Goal: Check status: Check status

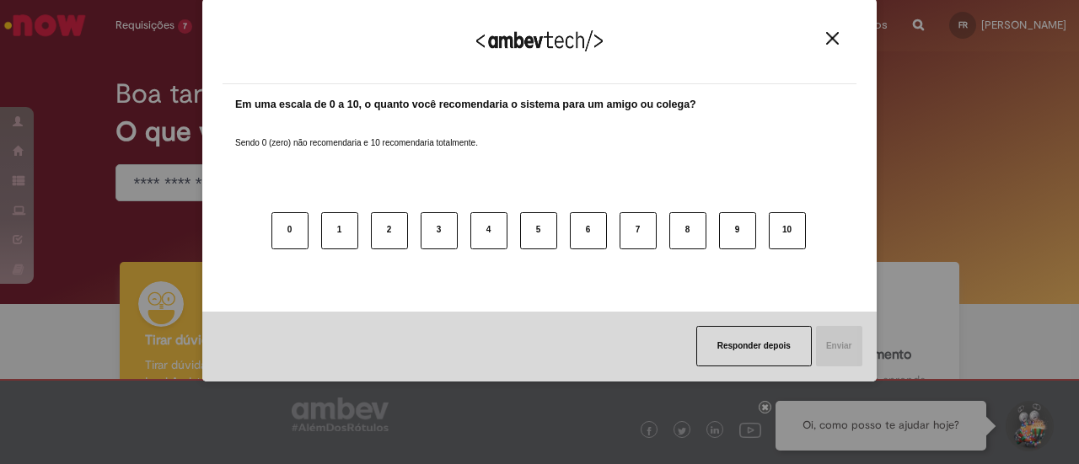
click at [837, 46] on div "Agradecemos seu feedback!" at bounding box center [540, 52] width 634 height 66
click at [826, 39] on img "Close" at bounding box center [832, 38] width 13 height 13
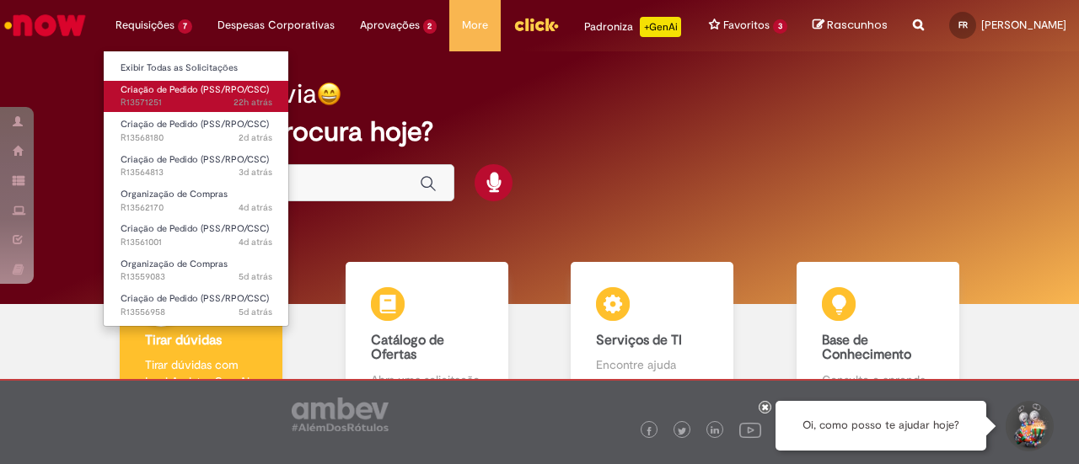
click at [192, 98] on span "22h atrás 22 horas atrás R13571251" at bounding box center [197, 102] width 152 height 13
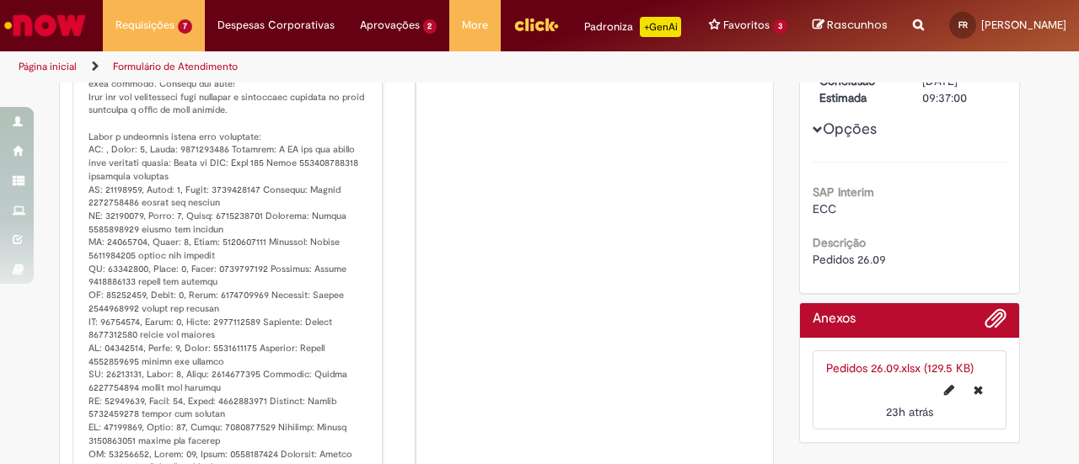
scroll to position [349, 0]
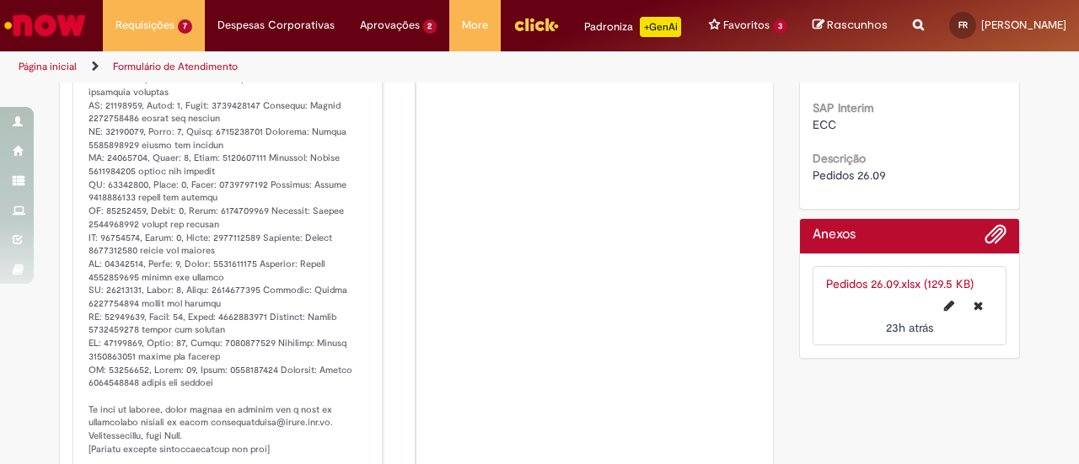
click at [577, 272] on li "AR Ambev RPA 13h atrás 13 horas atrás Comentários adicionais" at bounding box center [416, 186] width 688 height 568
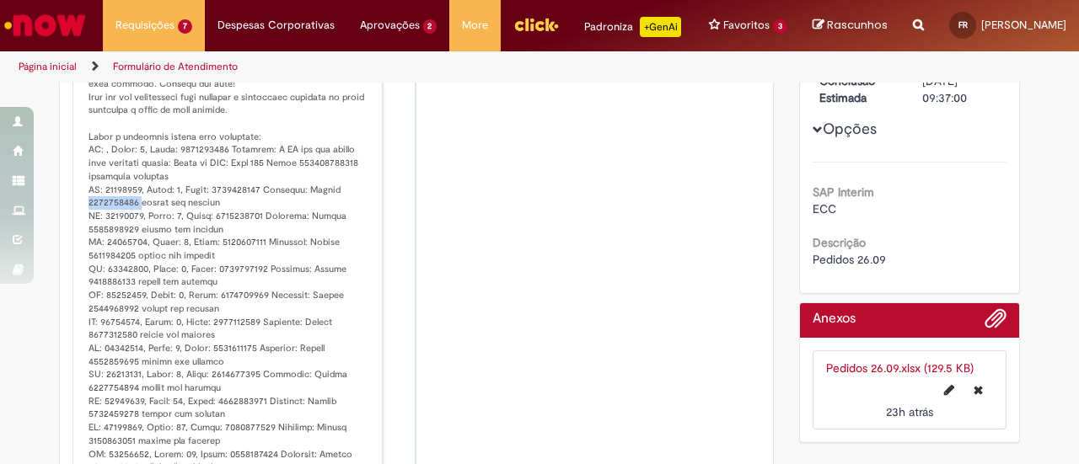
drag, startPoint x: 80, startPoint y: 213, endPoint x: 131, endPoint y: 214, distance: 50.6
click at [131, 214] on div "Ambev RPA 13h atrás 13 horas atrás Comentários adicionais" at bounding box center [228, 271] width 300 height 558
copy p "4522110942"
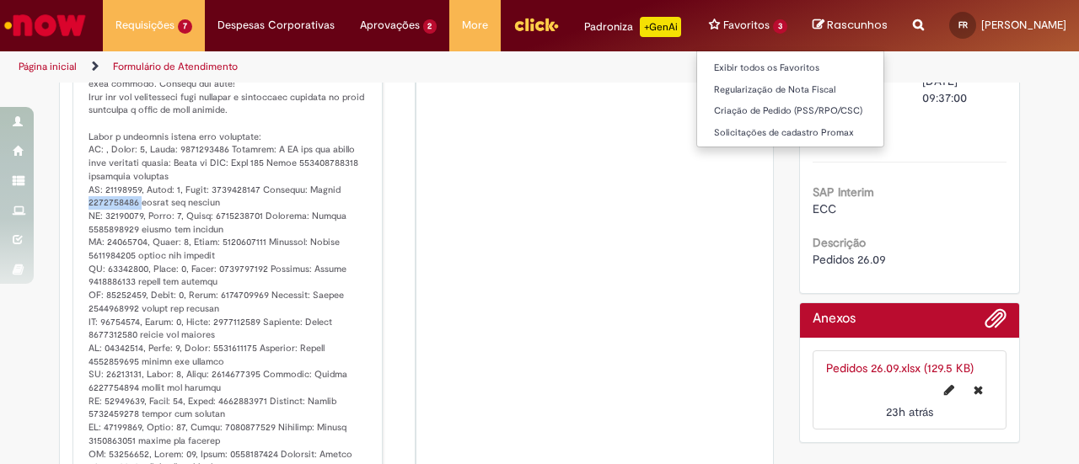
copy p "4522110942"
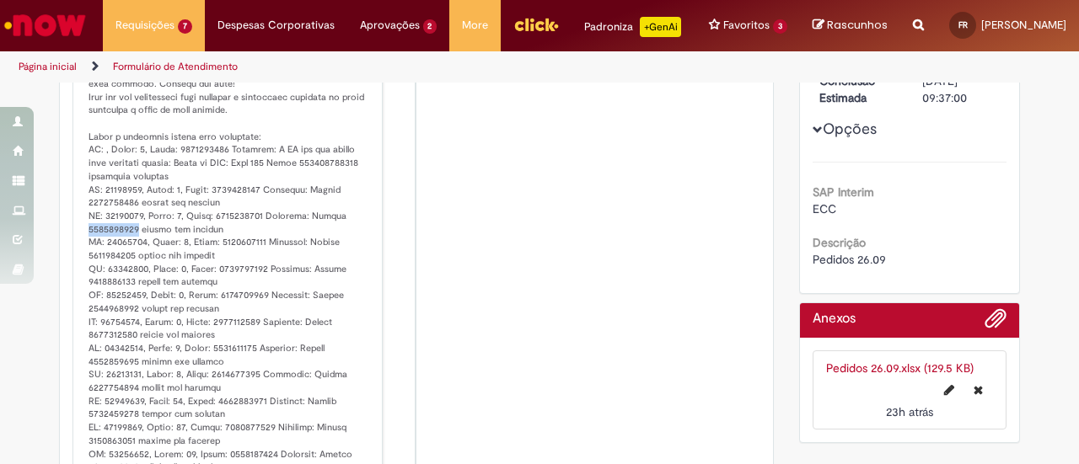
drag, startPoint x: 82, startPoint y: 242, endPoint x: 129, endPoint y: 240, distance: 47.2
click at [129, 240] on p "Histórico de tíquete" at bounding box center [229, 289] width 281 height 503
copy p "4522110943"
drag, startPoint x: 647, startPoint y: 266, endPoint x: 280, endPoint y: 295, distance: 368.6
click at [647, 266] on li "AR Ambev RPA 13h atrás 13 horas atrás Comentários adicionais" at bounding box center [416, 271] width 688 height 568
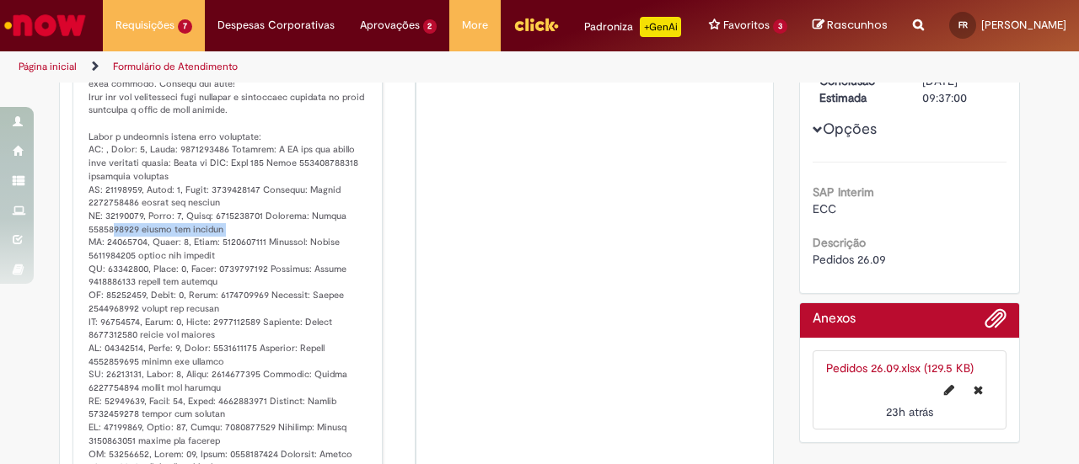
drag, startPoint x: 74, startPoint y: 250, endPoint x: 108, endPoint y: 242, distance: 34.6
click at [106, 242] on div "Ambev RPA 13h atrás 13 horas atrás Comentários adicionais" at bounding box center [228, 271] width 300 height 558
click at [121, 239] on p "Histórico de tíquete" at bounding box center [229, 289] width 281 height 503
click at [123, 243] on p "Histórico de tíquete" at bounding box center [229, 289] width 281 height 503
drag, startPoint x: 81, startPoint y: 244, endPoint x: 130, endPoint y: 244, distance: 48.9
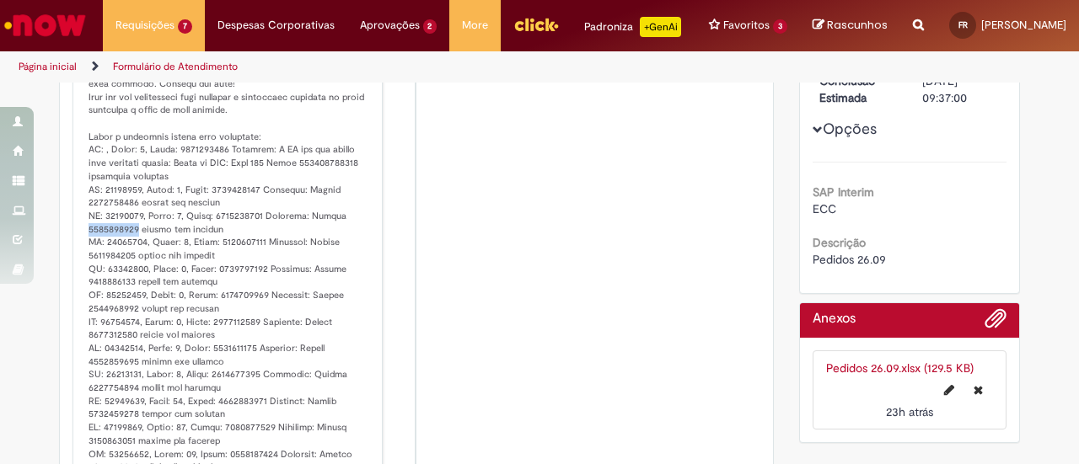
click at [130, 244] on p "Histórico de tíquete" at bounding box center [229, 289] width 281 height 503
copy p "4522110943"
drag, startPoint x: 76, startPoint y: 273, endPoint x: 129, endPoint y: 271, distance: 53.1
click at [129, 271] on div "Ambev RPA 13h atrás 13 horas atrás Comentários adicionais" at bounding box center [228, 271] width 300 height 558
copy p "4522110944"
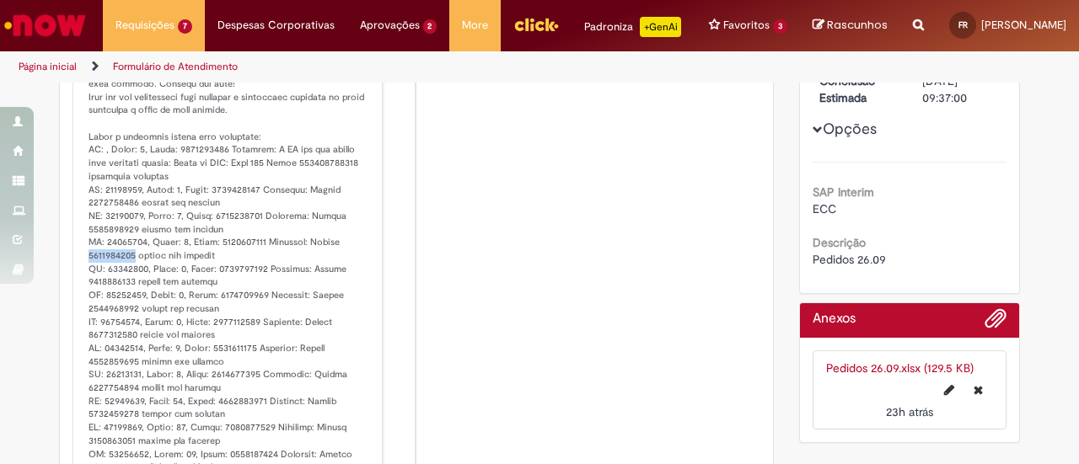
scroll to position [349, 0]
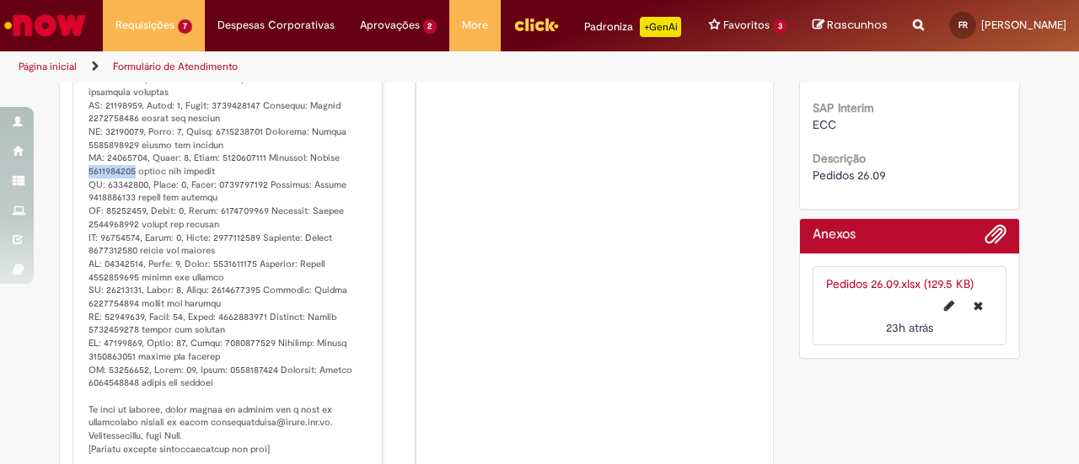
copy p "4522110944"
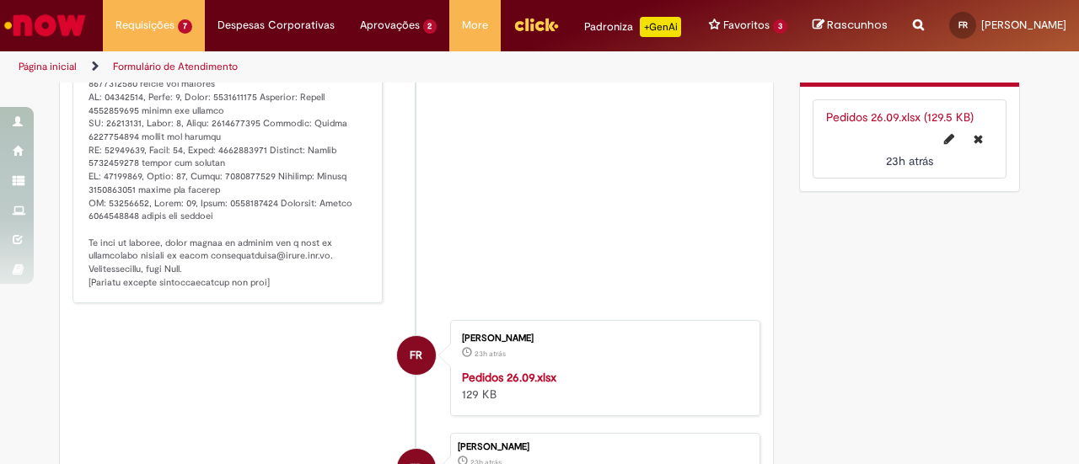
scroll to position [770, 0]
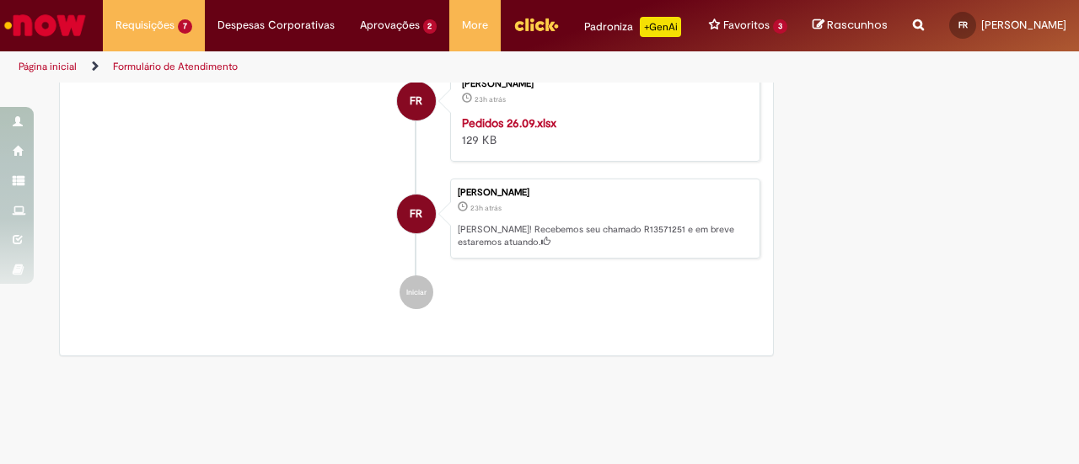
click at [515, 131] on strong "Pedidos 26.09.xlsx" at bounding box center [509, 122] width 94 height 15
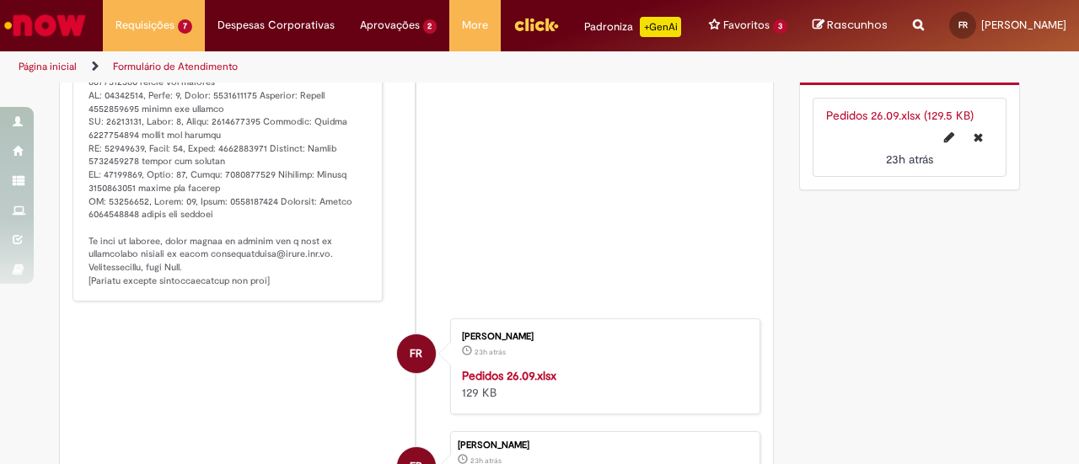
scroll to position [265, 0]
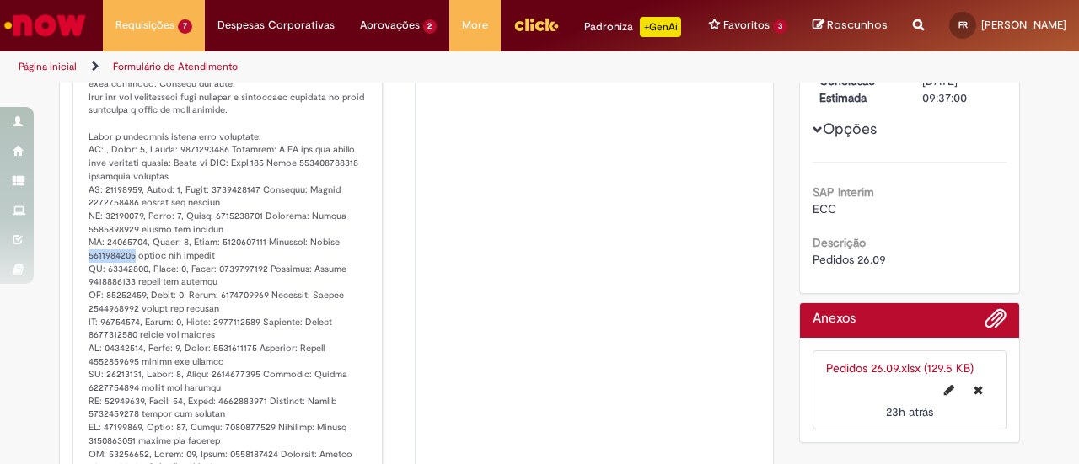
copy p "4522110944"
click at [542, 254] on li "AR Ambev RPA 13h atrás 13 horas atrás Comentários adicionais" at bounding box center [416, 271] width 688 height 568
drag, startPoint x: 74, startPoint y: 295, endPoint x: 131, endPoint y: 296, distance: 56.5
click at [131, 296] on div "Ambev RPA 13h atrás 13 horas atrás Comentários adicionais" at bounding box center [228, 271] width 300 height 558
copy p "4522110945"
